Goal: Navigation & Orientation: Go to known website

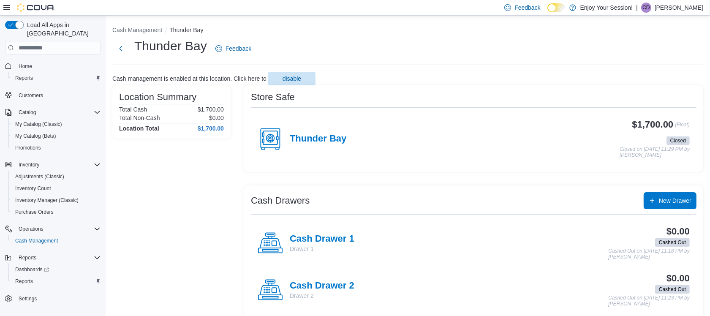
click at [673, 8] on p "Colton Dupuis" at bounding box center [678, 8] width 49 height 10
click at [654, 81] on span "Sign Out" at bounding box center [648, 80] width 23 height 8
